Goal: Communication & Community: Answer question/provide support

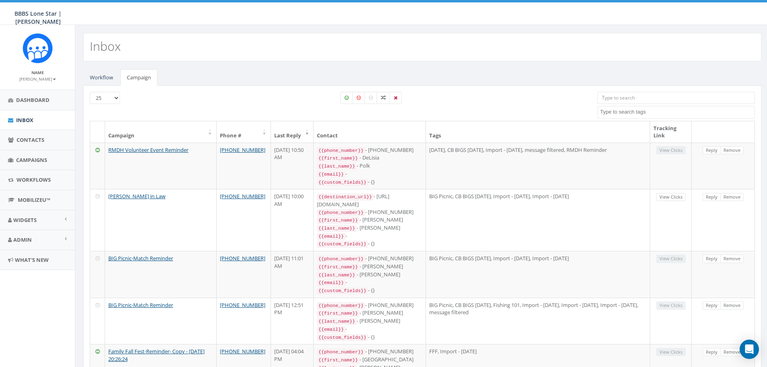
select select
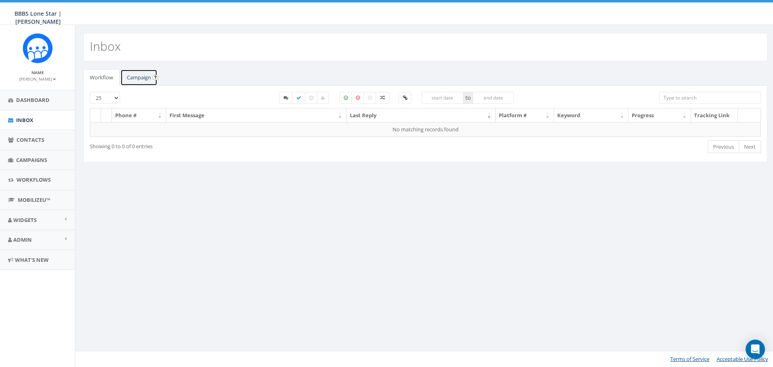
click at [134, 76] on link "Campaign" at bounding box center [138, 77] width 37 height 17
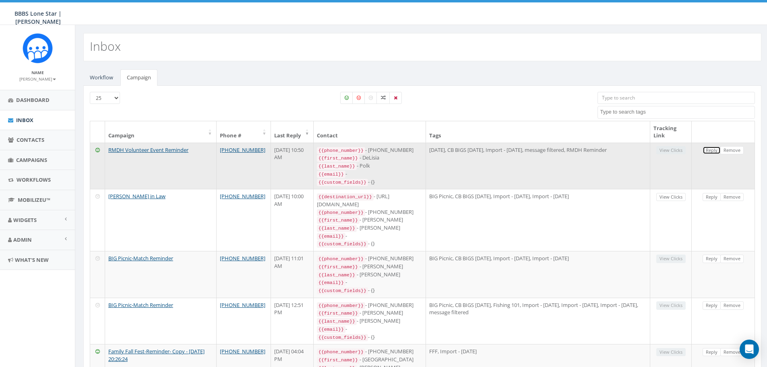
click at [709, 150] on link "Reply" at bounding box center [711, 150] width 18 height 8
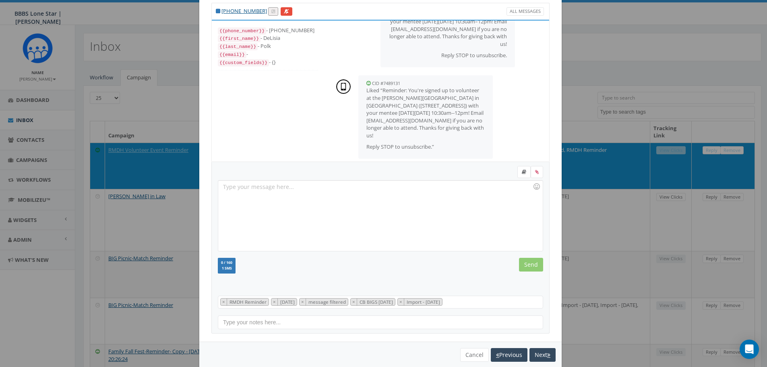
scroll to position [37, 0]
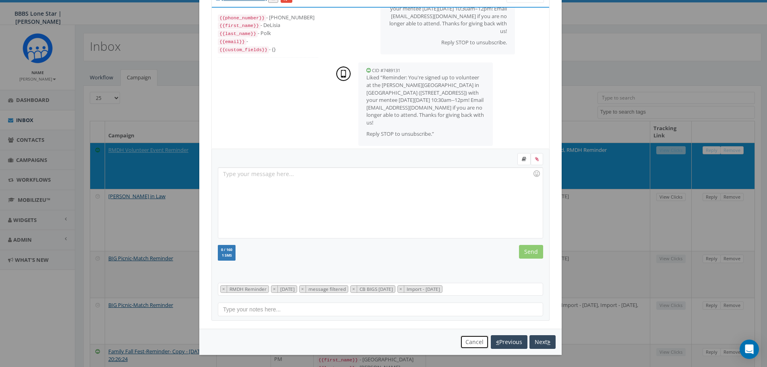
click at [462, 339] on button "Cancel" at bounding box center [474, 342] width 29 height 14
